Goal: Information Seeking & Learning: Learn about a topic

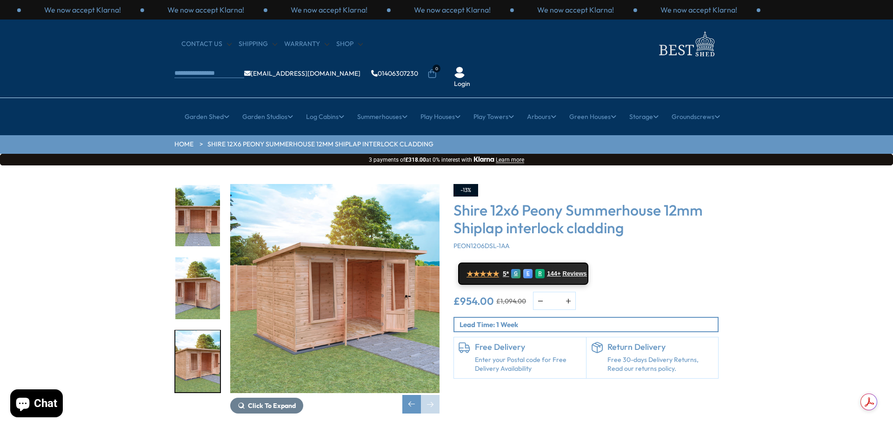
click at [37, 404] on span "Chat" at bounding box center [45, 404] width 23 height 14
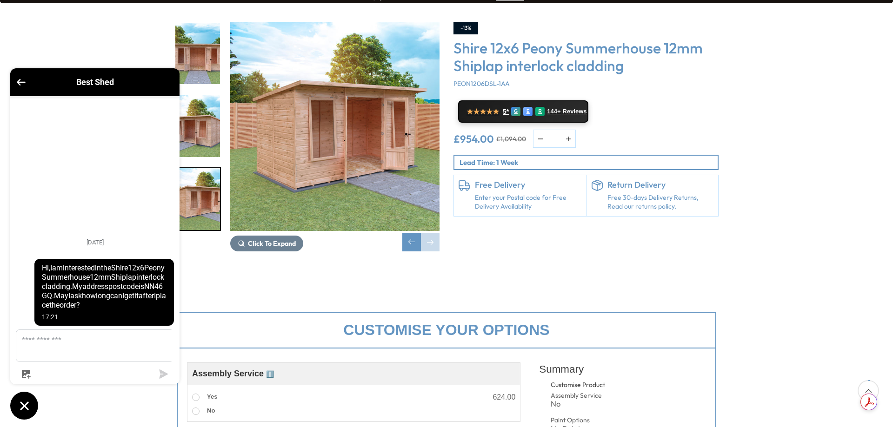
scroll to position [46, 0]
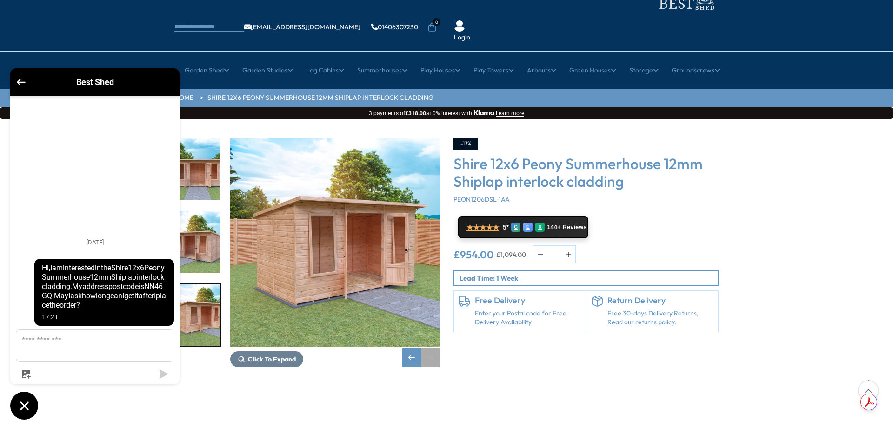
click at [424, 349] on div "Next slide" at bounding box center [430, 358] width 19 height 19
click at [418, 349] on div "Previous slide" at bounding box center [411, 358] width 19 height 19
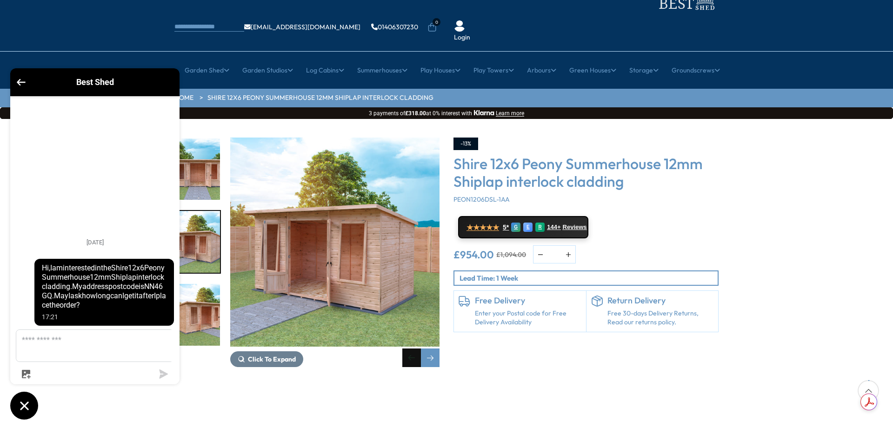
click at [418, 349] on div "Previous slide" at bounding box center [411, 358] width 19 height 19
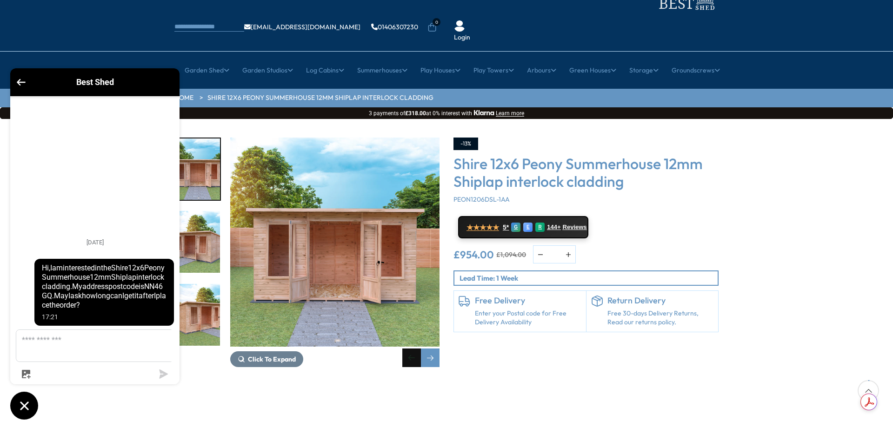
click at [418, 349] on div "Previous slide" at bounding box center [411, 358] width 19 height 19
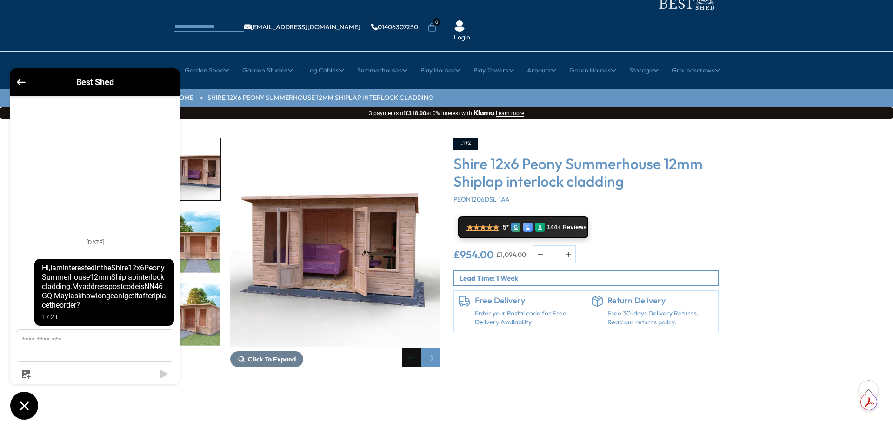
click at [418, 349] on div "Previous slide" at bounding box center [411, 358] width 19 height 19
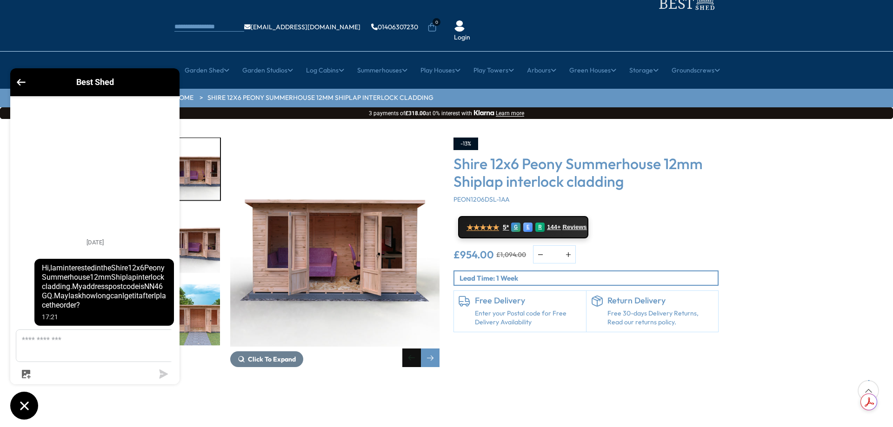
click at [418, 349] on div "Previous slide" at bounding box center [411, 358] width 19 height 19
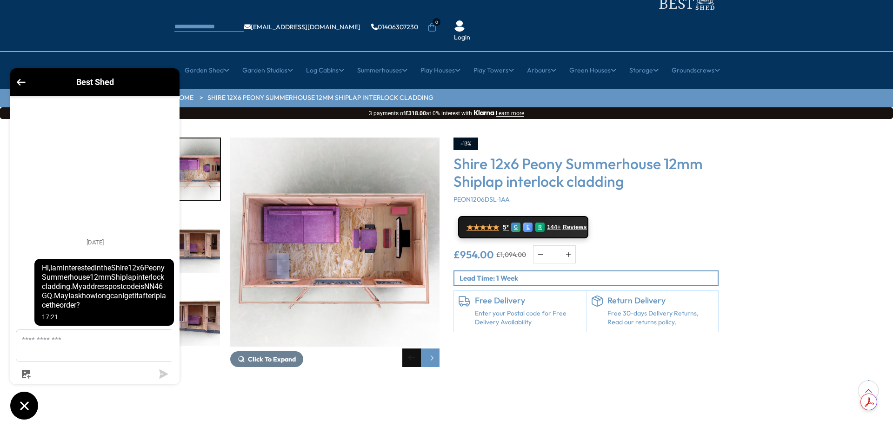
click at [418, 349] on div "Previous slide" at bounding box center [411, 358] width 19 height 19
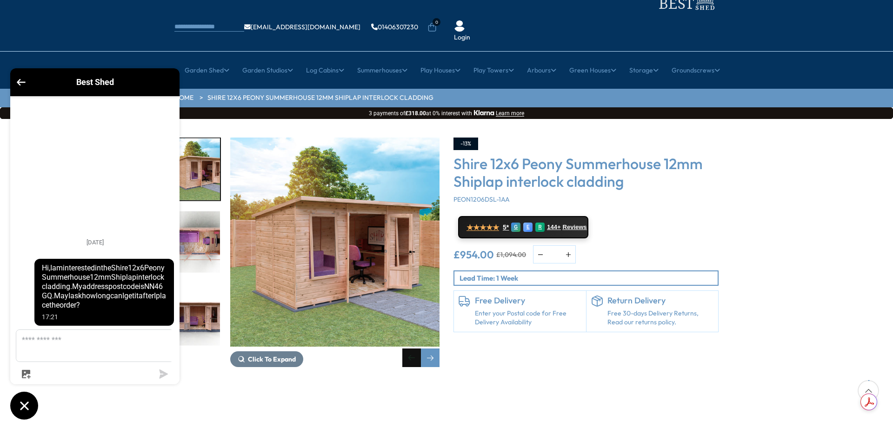
click at [418, 349] on div "Previous slide" at bounding box center [411, 358] width 19 height 19
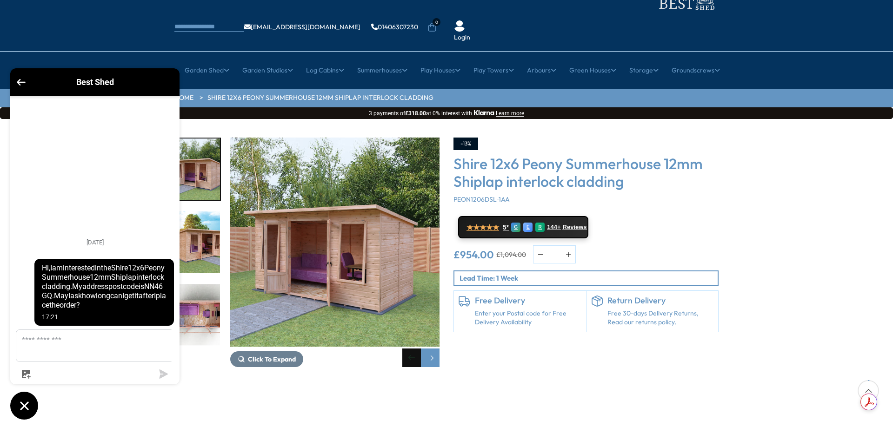
click at [418, 349] on div "Previous slide" at bounding box center [411, 358] width 19 height 19
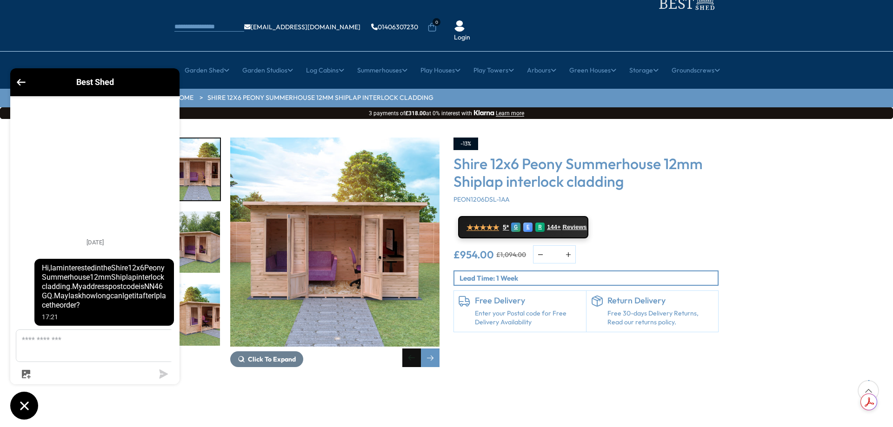
click at [418, 349] on div "Previous slide" at bounding box center [411, 358] width 19 height 19
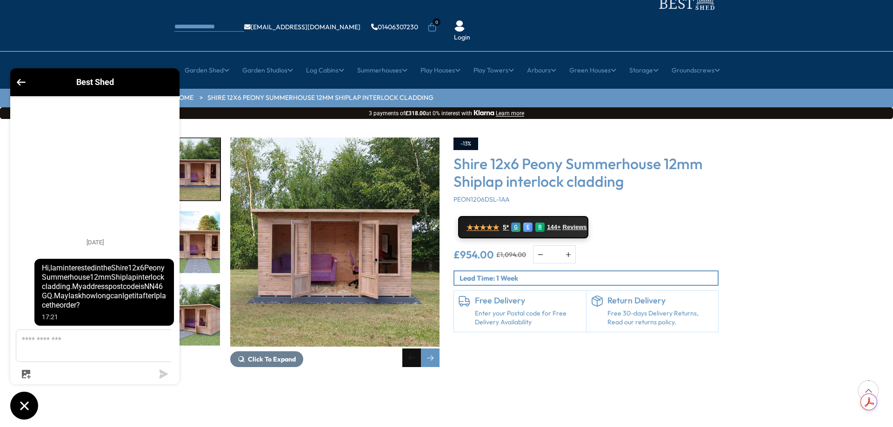
click at [418, 349] on div "Previous slide" at bounding box center [411, 358] width 19 height 19
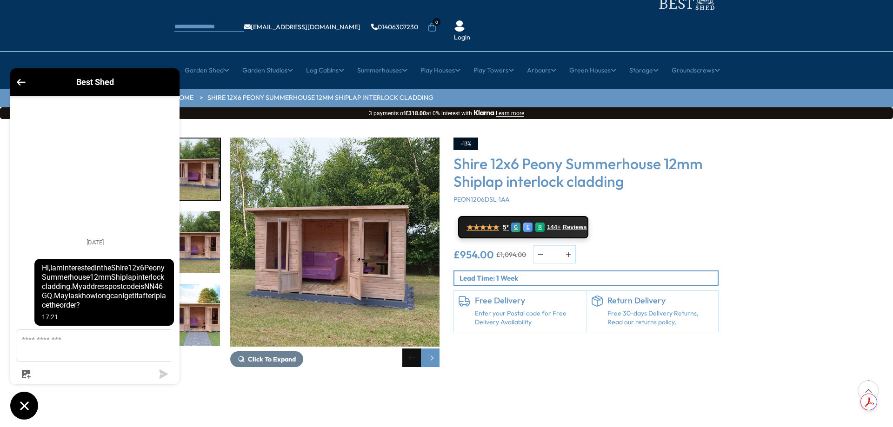
click at [418, 349] on div "Previous slide" at bounding box center [411, 358] width 19 height 19
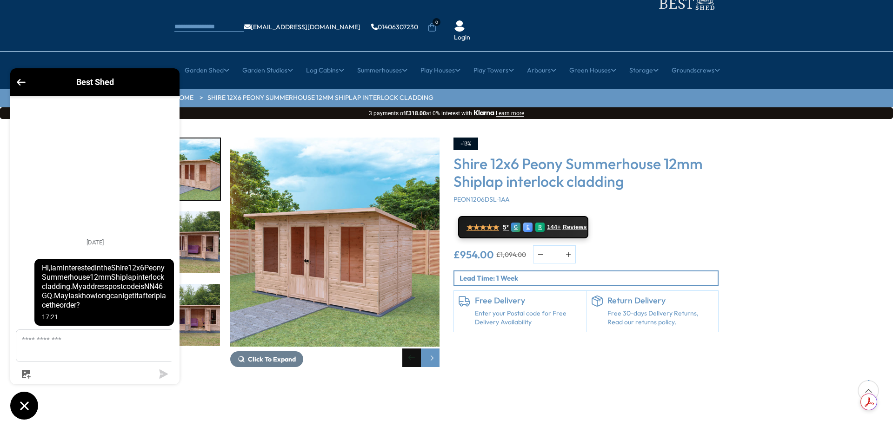
click at [418, 349] on div "Previous slide" at bounding box center [411, 358] width 19 height 19
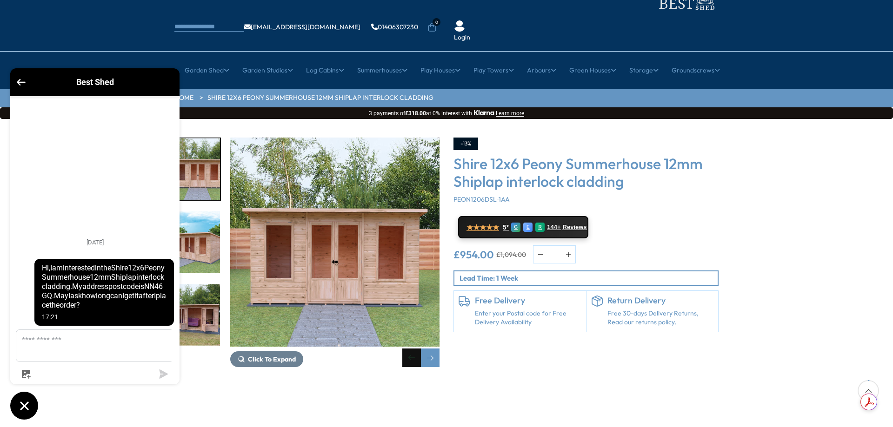
click at [418, 349] on div "Previous slide" at bounding box center [411, 358] width 19 height 19
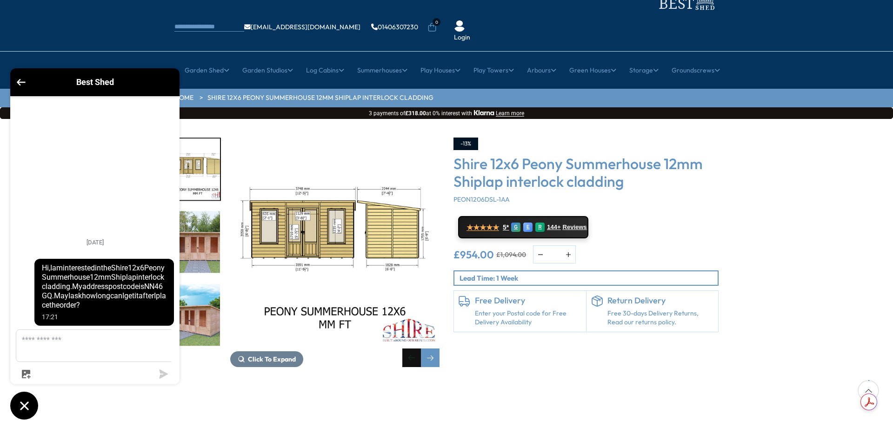
click at [418, 349] on div "Previous slide" at bounding box center [411, 358] width 19 height 19
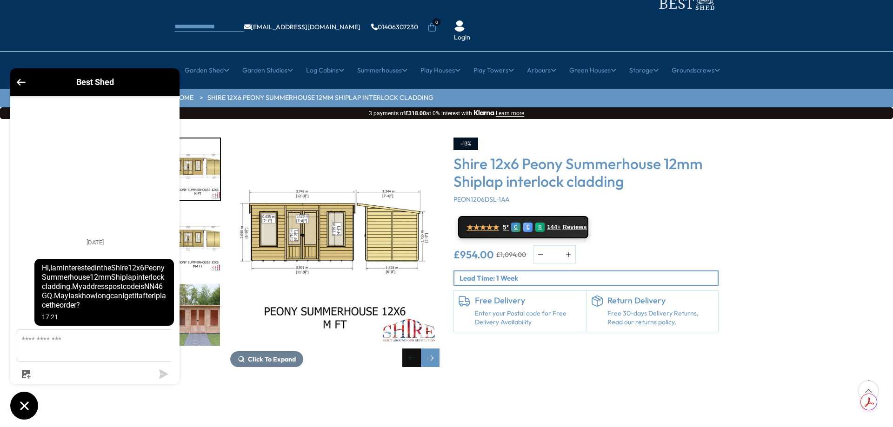
click at [418, 349] on div "Previous slide" at bounding box center [411, 358] width 19 height 19
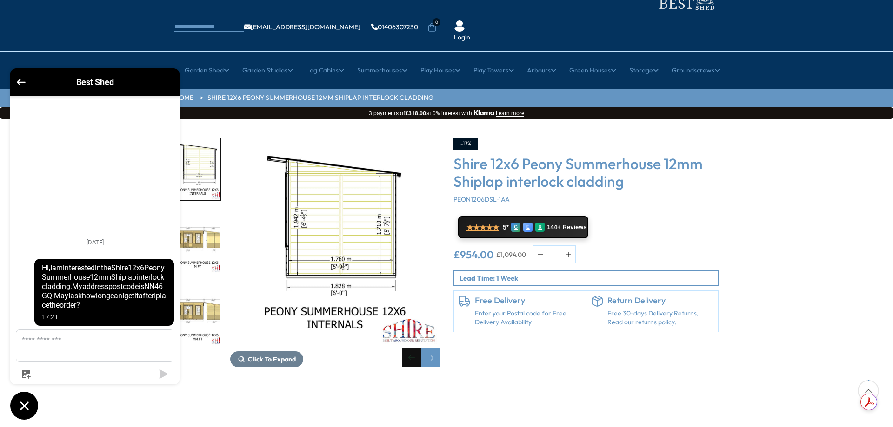
click at [418, 349] on div "Previous slide" at bounding box center [411, 358] width 19 height 19
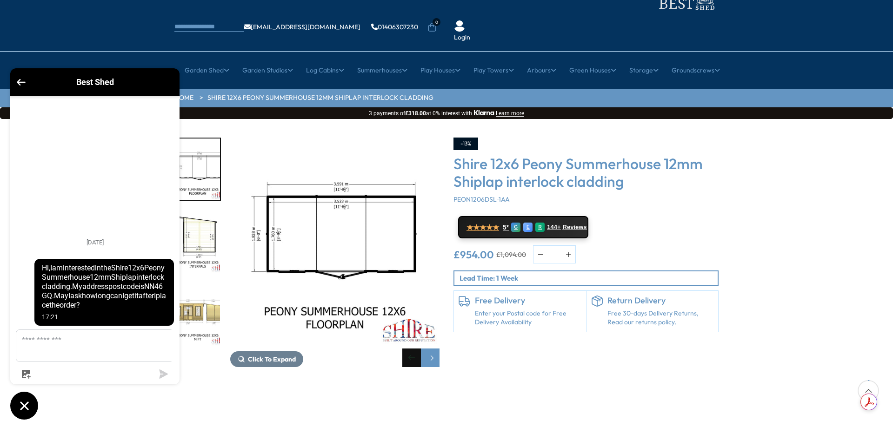
click at [418, 349] on div "Previous slide" at bounding box center [411, 358] width 19 height 19
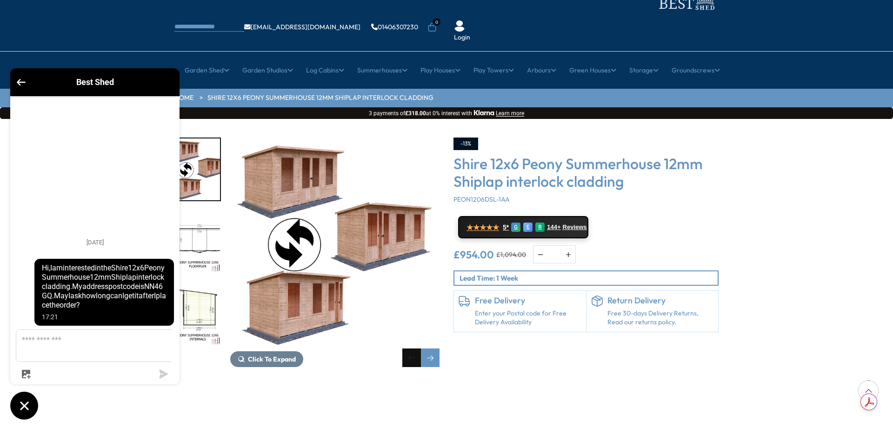
click at [418, 349] on div "Previous slide" at bounding box center [411, 358] width 19 height 19
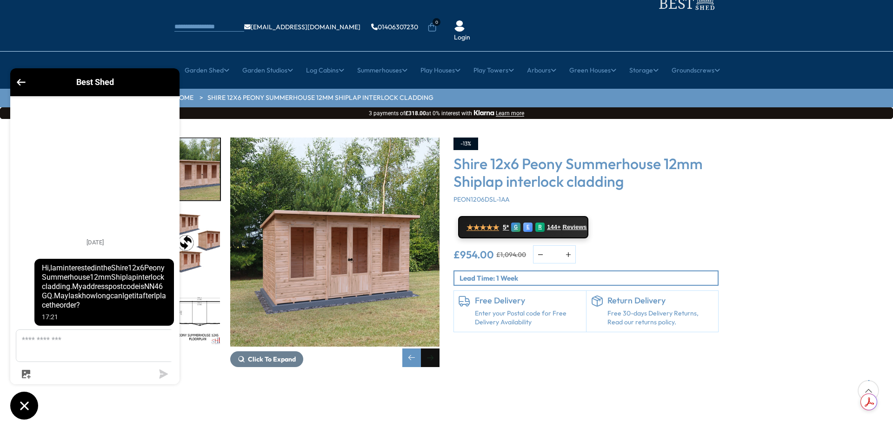
click at [424, 349] on div "Next slide" at bounding box center [430, 358] width 19 height 19
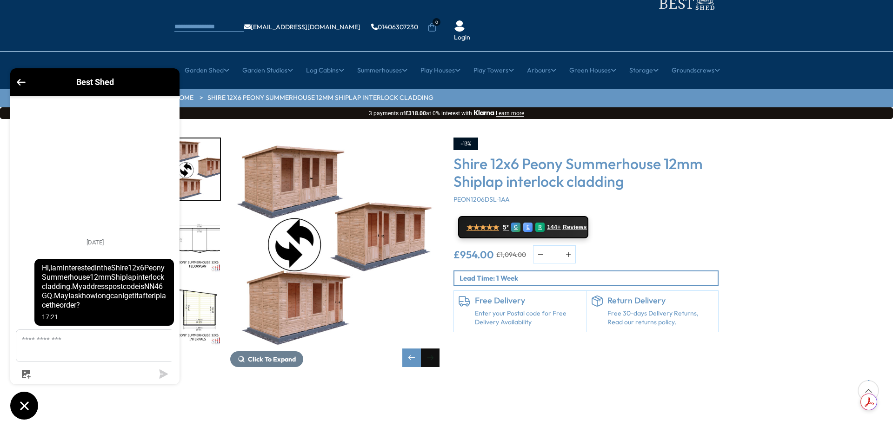
click at [425, 349] on div "Next slide" at bounding box center [430, 358] width 19 height 19
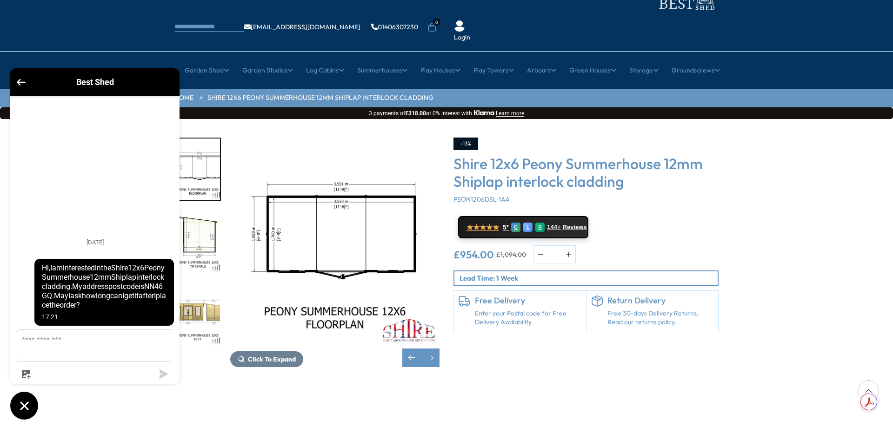
click at [23, 404] on icon "Chat window" at bounding box center [24, 406] width 8 height 8
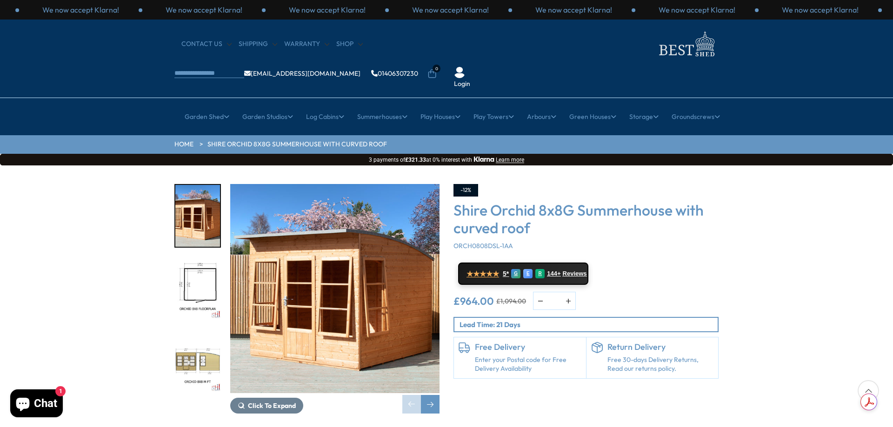
click at [190, 258] on img "2 / 11" at bounding box center [197, 289] width 45 height 62
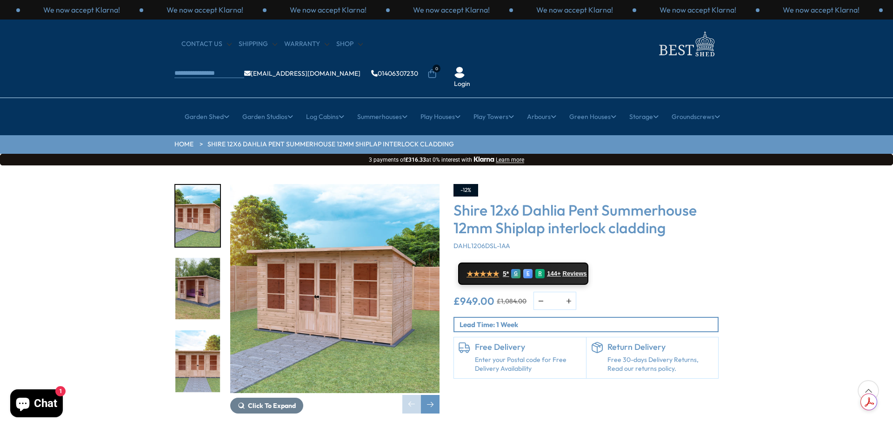
click at [38, 404] on span "Chat" at bounding box center [45, 404] width 23 height 14
